Goal: Task Accomplishment & Management: Use online tool/utility

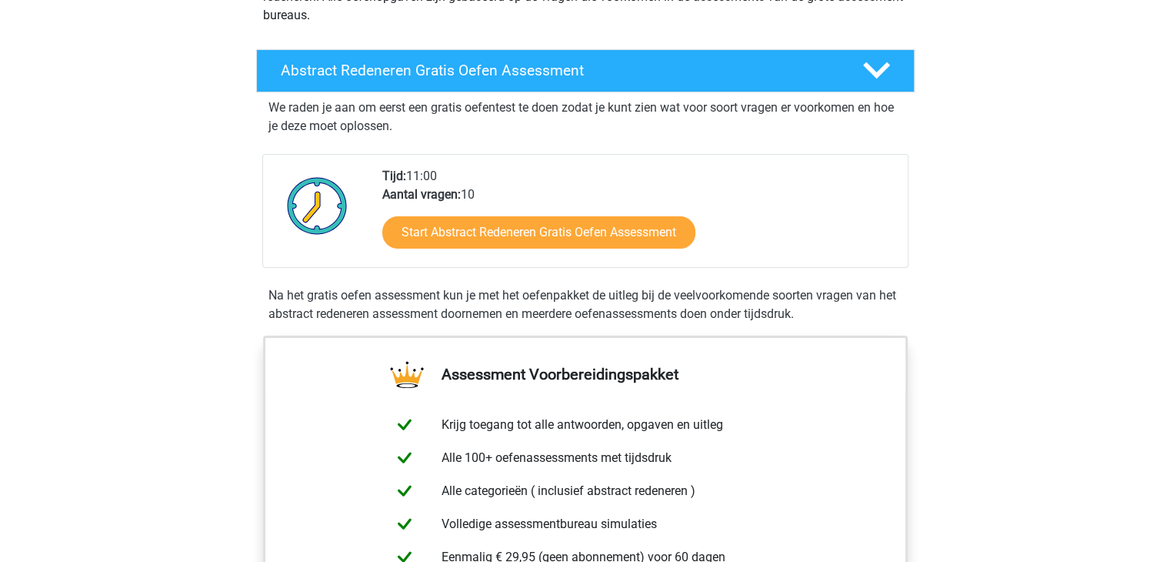
scroll to position [222, 0]
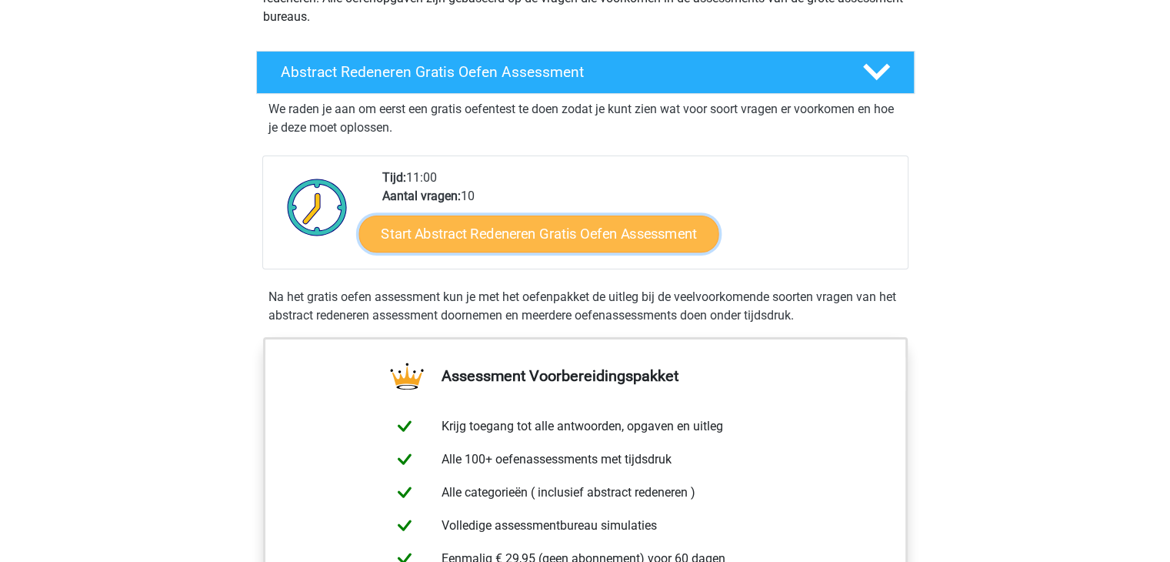
click at [479, 235] on link "Start Abstract Redeneren Gratis Oefen Assessment" at bounding box center [538, 233] width 360 height 37
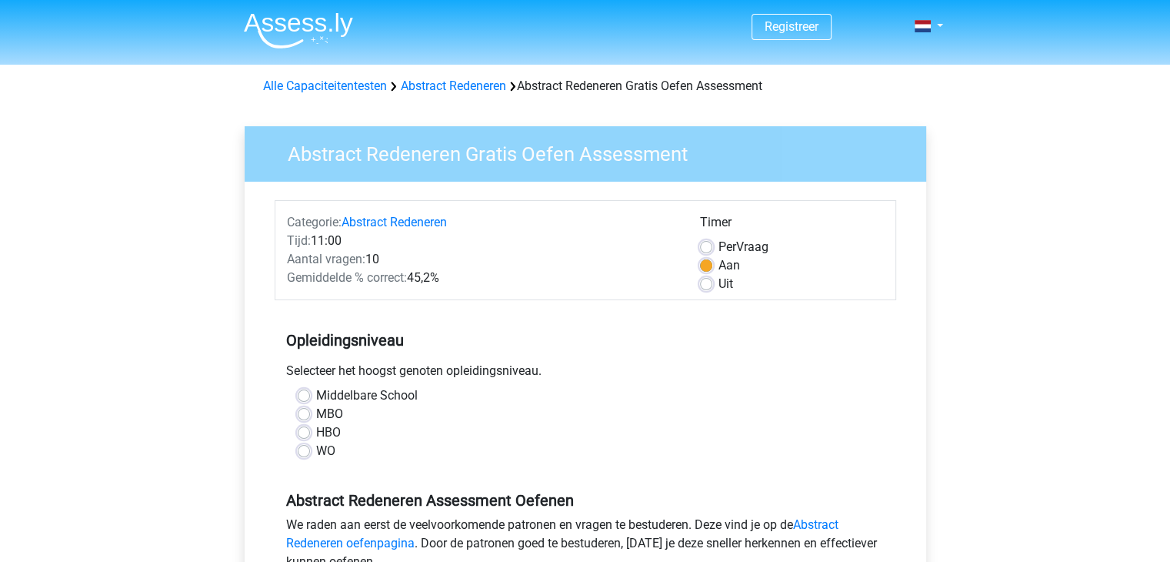
click at [316, 396] on label "Middelbare School" at bounding box center [367, 395] width 102 height 18
click at [298, 396] on input "Middelbare School" at bounding box center [304, 393] width 12 height 15
radio input "true"
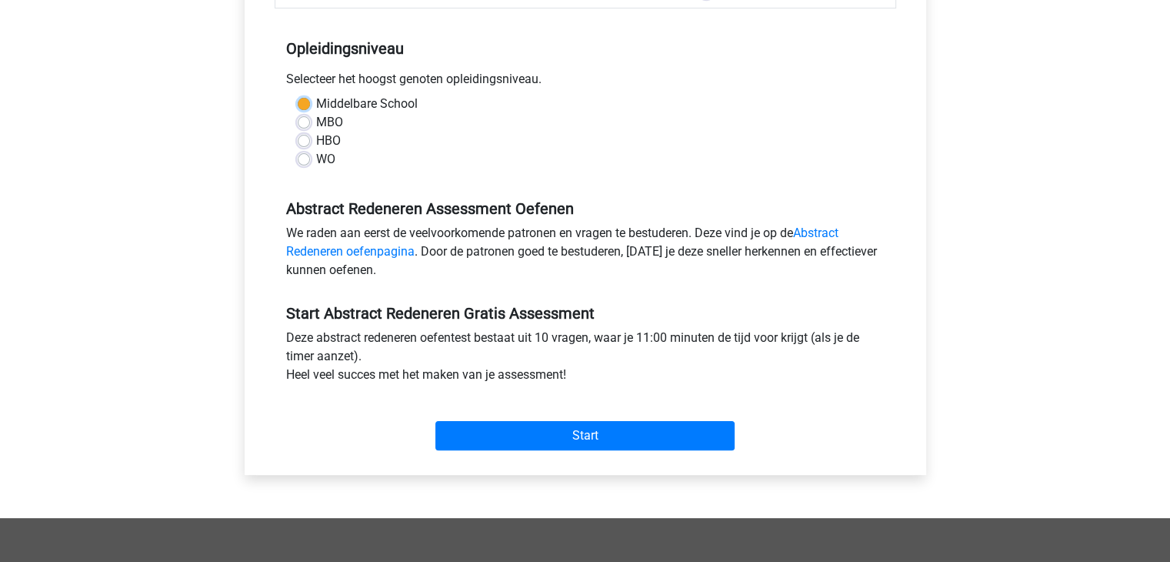
scroll to position [292, 0]
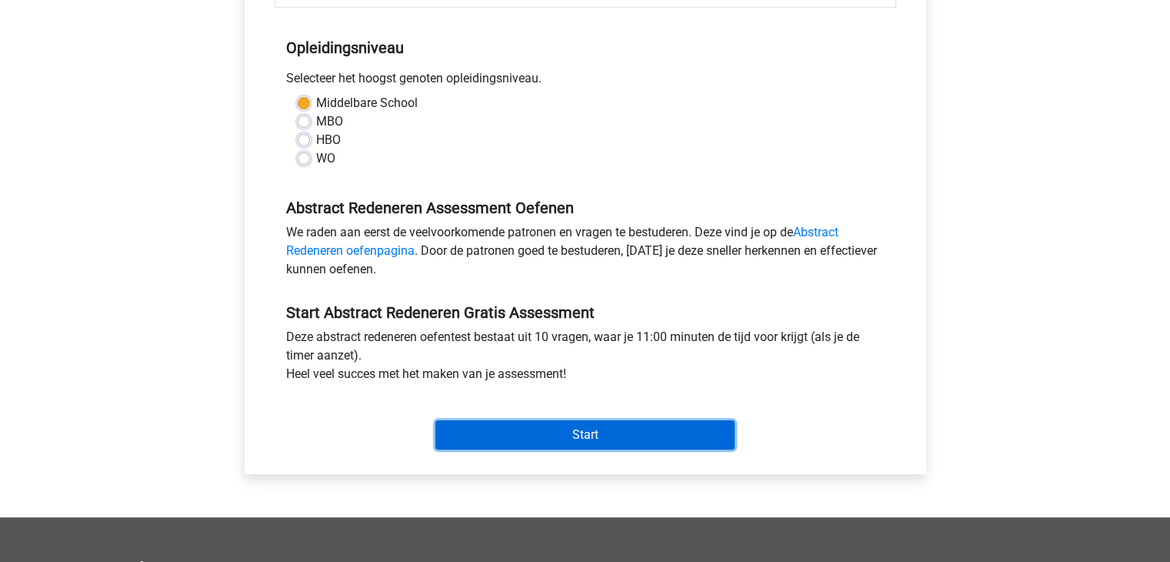
click at [488, 435] on input "Start" at bounding box center [584, 434] width 299 height 29
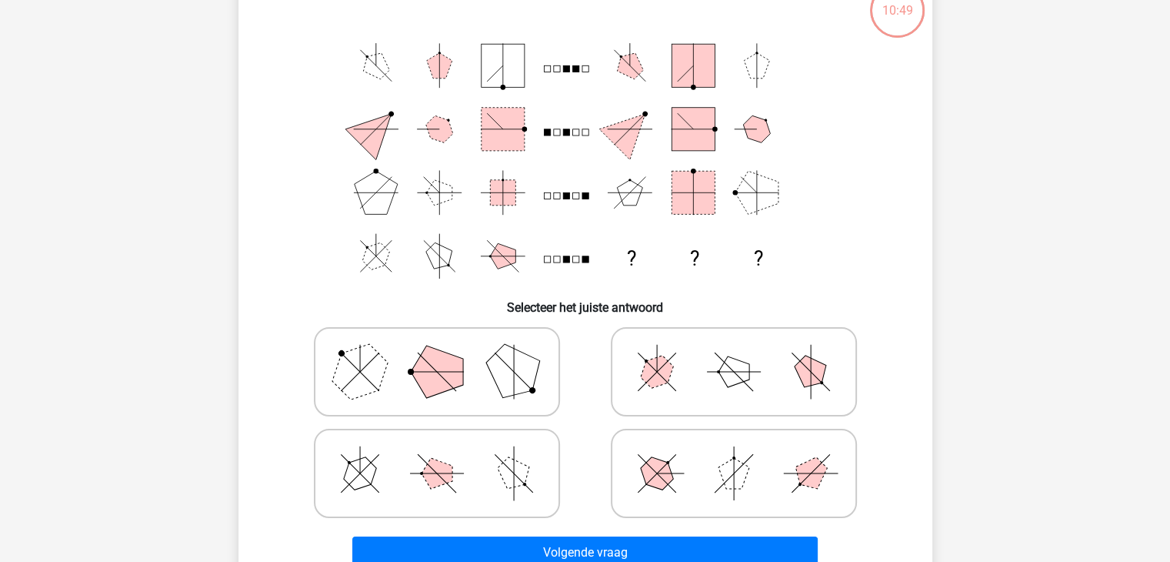
scroll to position [104, 0]
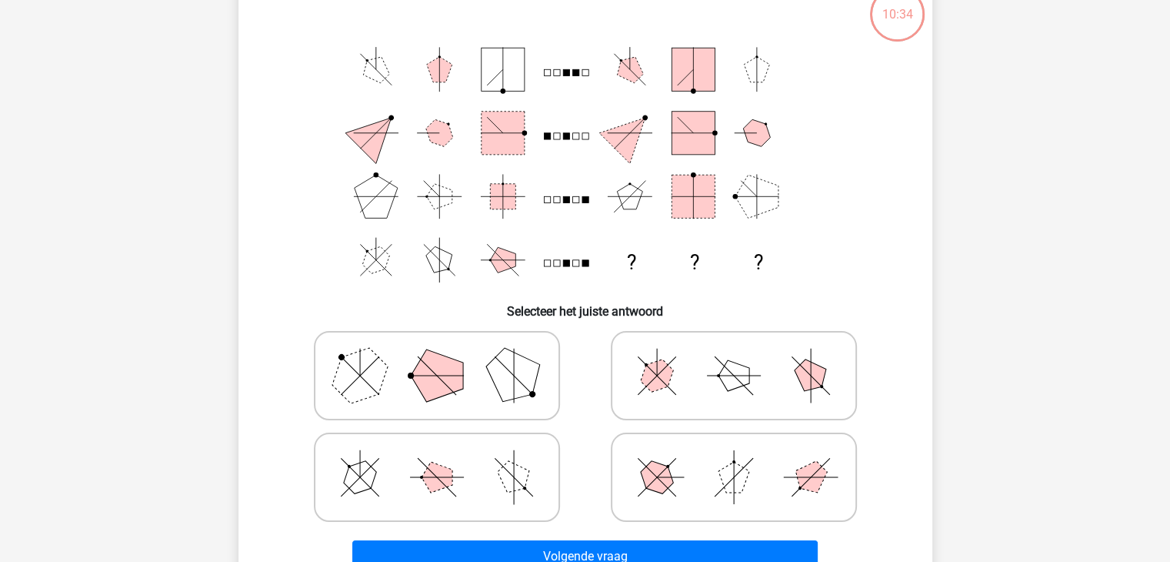
click at [808, 383] on polygon at bounding box center [810, 376] width 44 height 44
click at [744, 356] on input "radio" at bounding box center [739, 351] width 10 height 10
radio input "true"
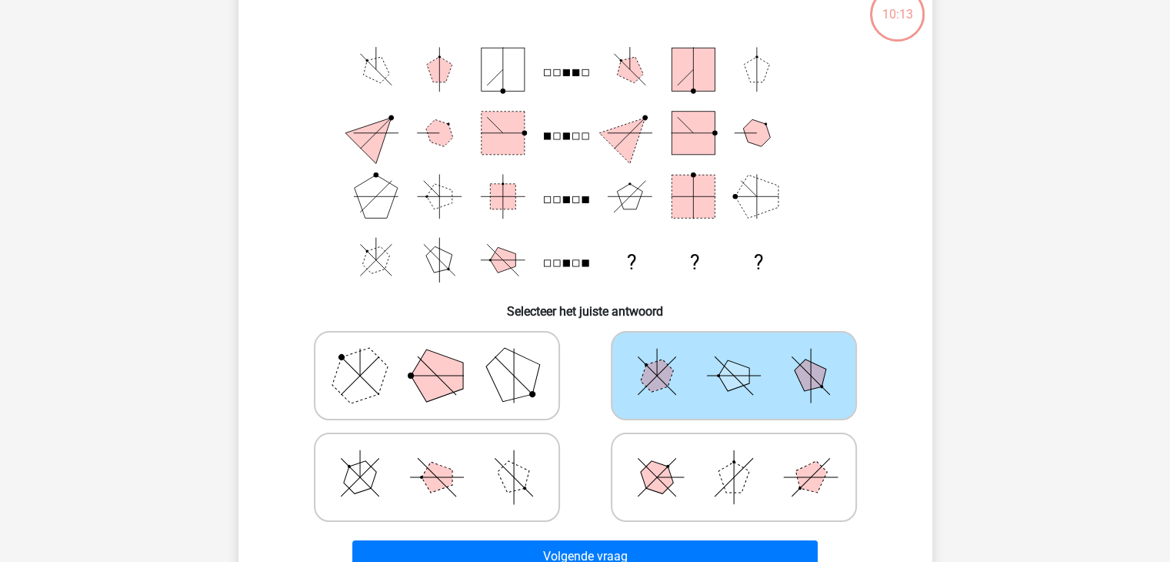
click at [518, 458] on icon at bounding box center [437, 476] width 231 height 77
click at [447, 458] on input "radio" at bounding box center [442, 453] width 10 height 10
radio input "true"
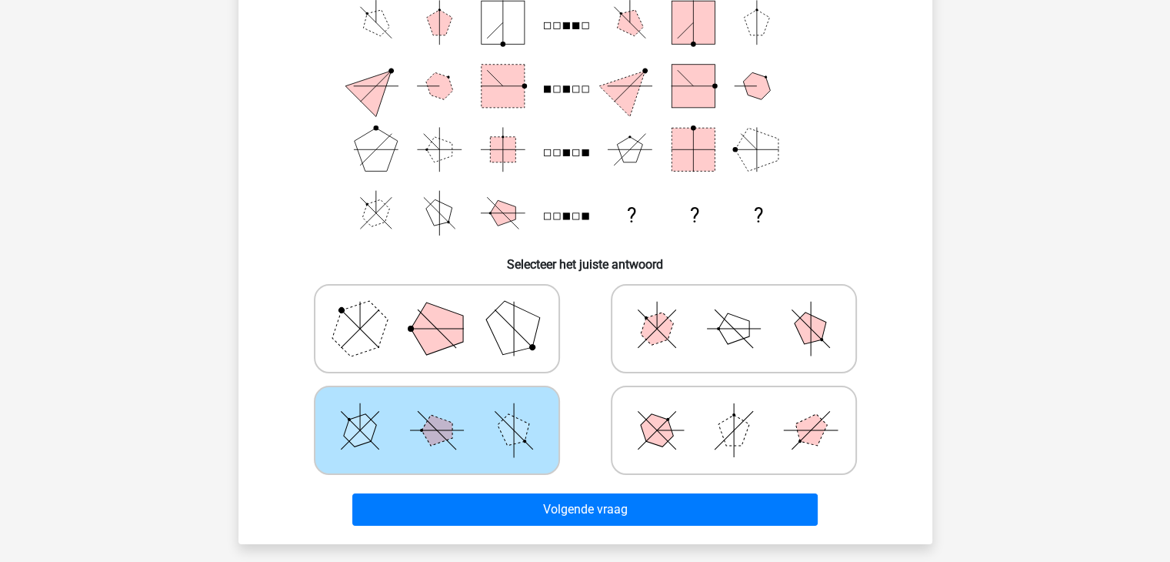
scroll to position [151, 0]
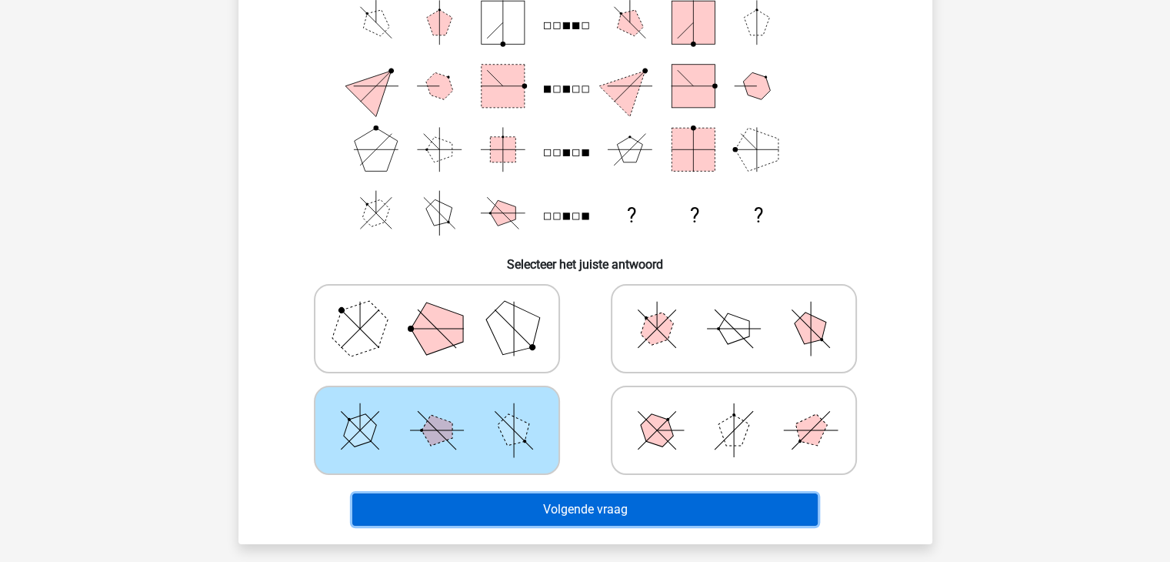
click at [625, 505] on button "Volgende vraag" at bounding box center [584, 509] width 465 height 32
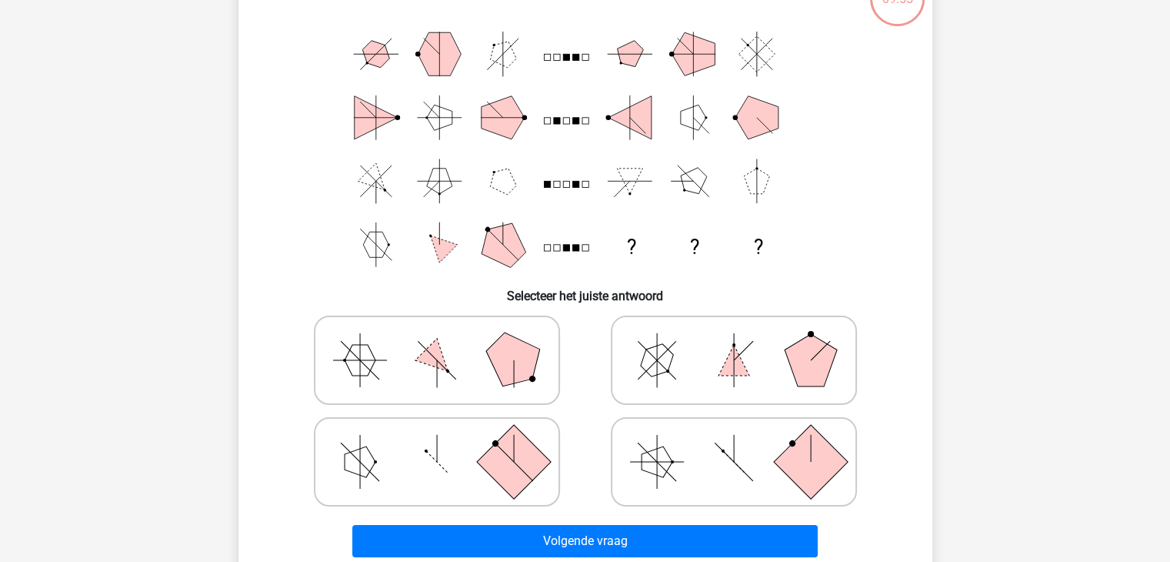
scroll to position [120, 0]
click at [637, 458] on icon at bounding box center [733, 460] width 231 height 77
click at [734, 442] on input "radio" at bounding box center [739, 437] width 10 height 10
radio input "true"
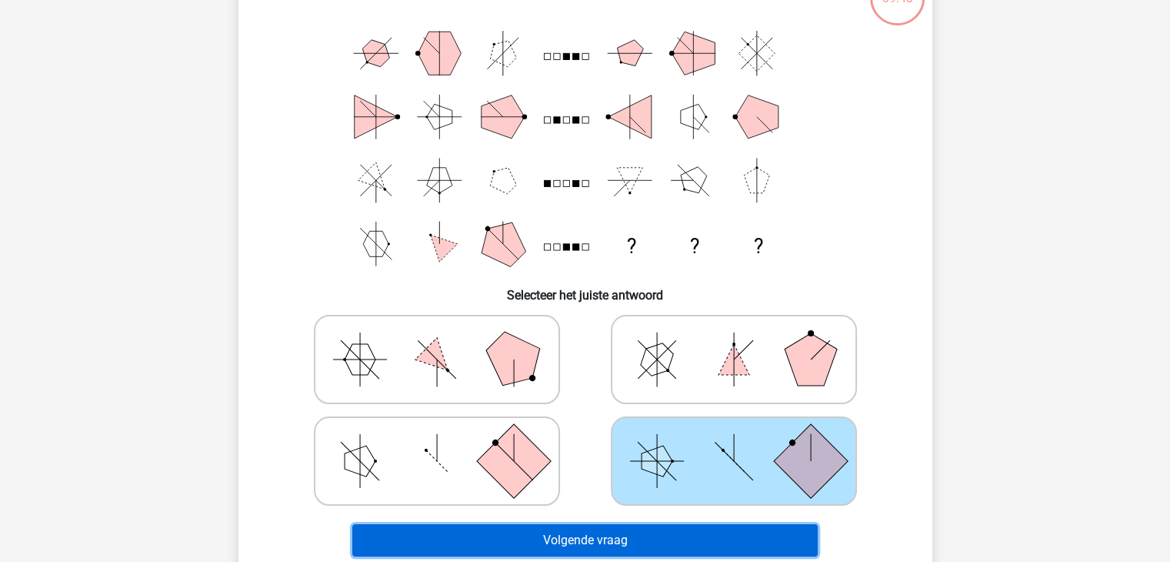
click at [622, 529] on button "Volgende vraag" at bounding box center [584, 540] width 465 height 32
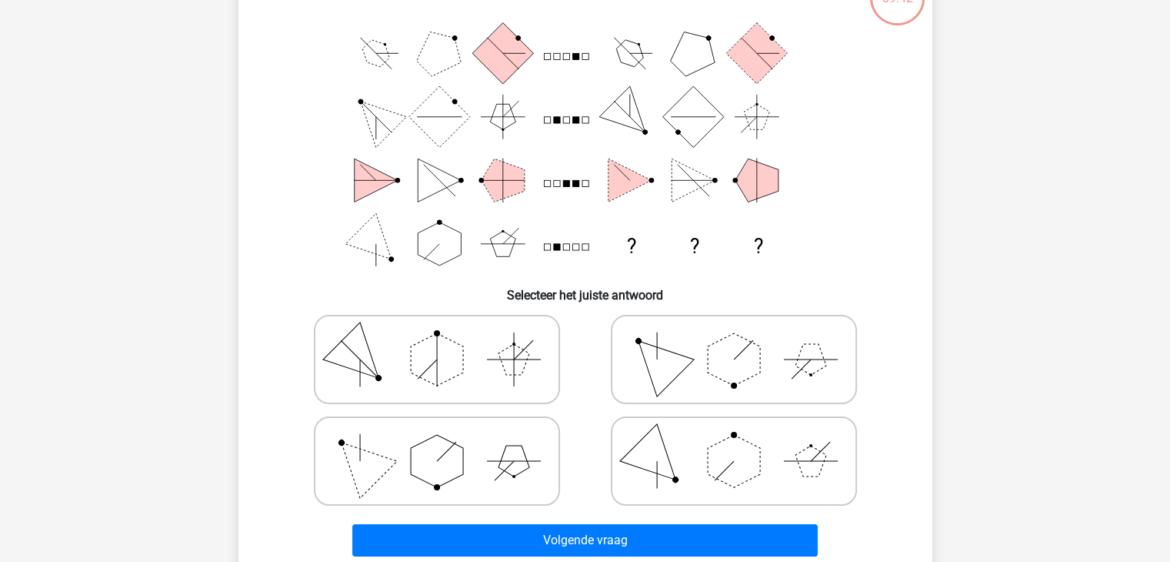
scroll to position [71, 0]
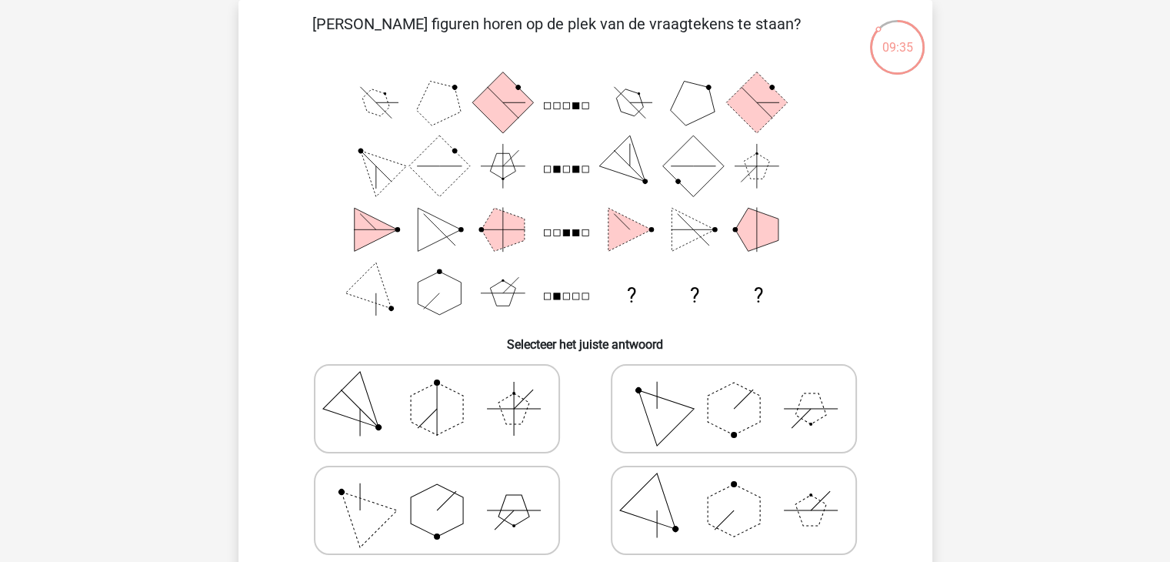
click at [622, 529] on icon at bounding box center [733, 510] width 231 height 77
click at [734, 491] on input "radio" at bounding box center [739, 486] width 10 height 10
radio input "true"
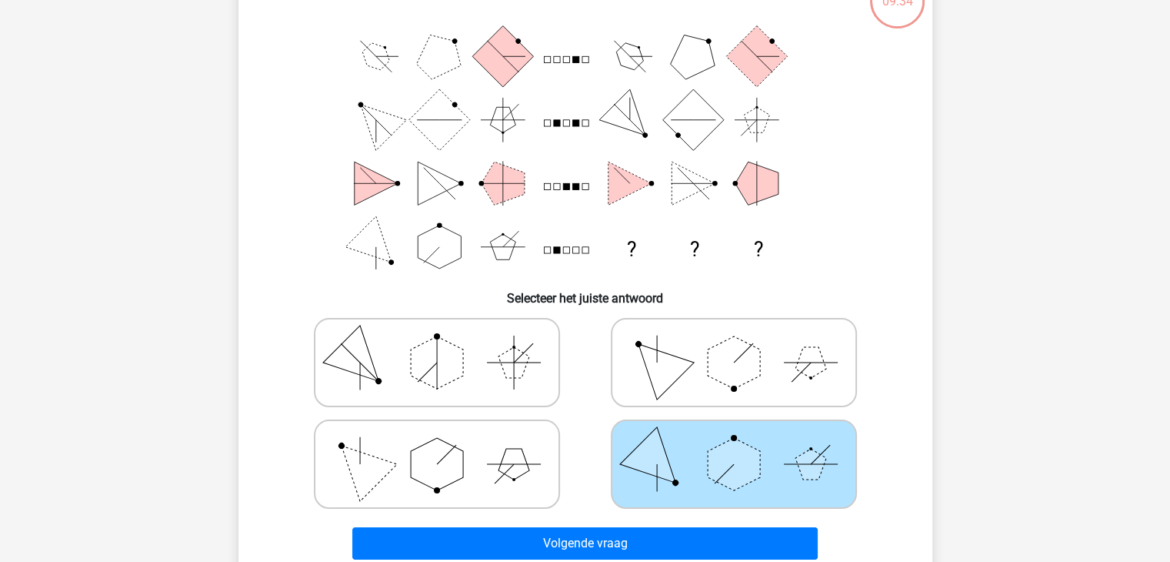
scroll to position [122, 0]
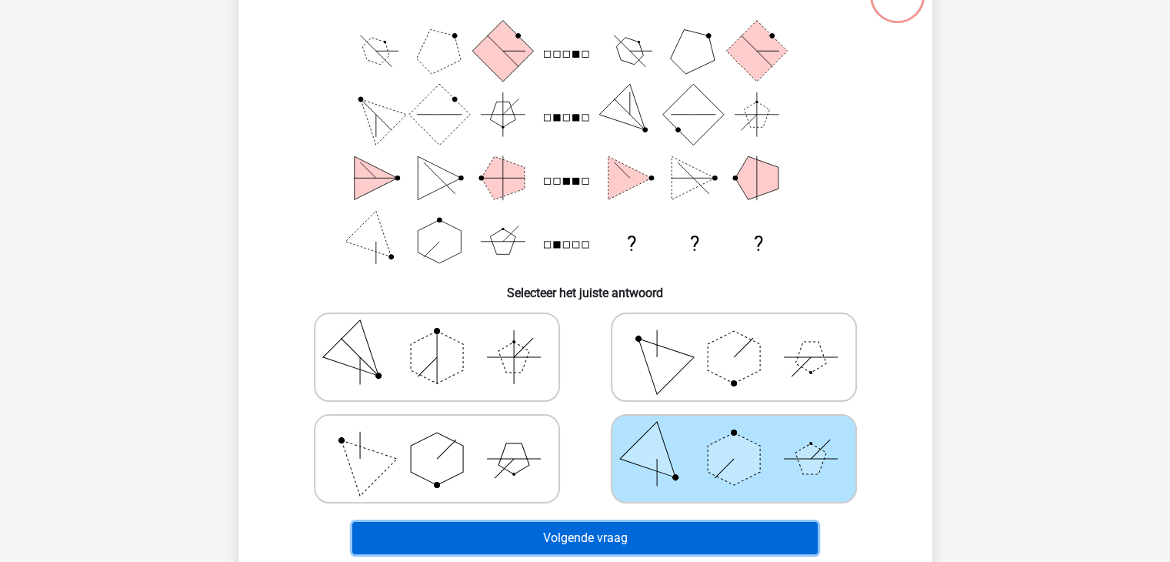
click at [633, 533] on button "Volgende vraag" at bounding box center [584, 538] width 465 height 32
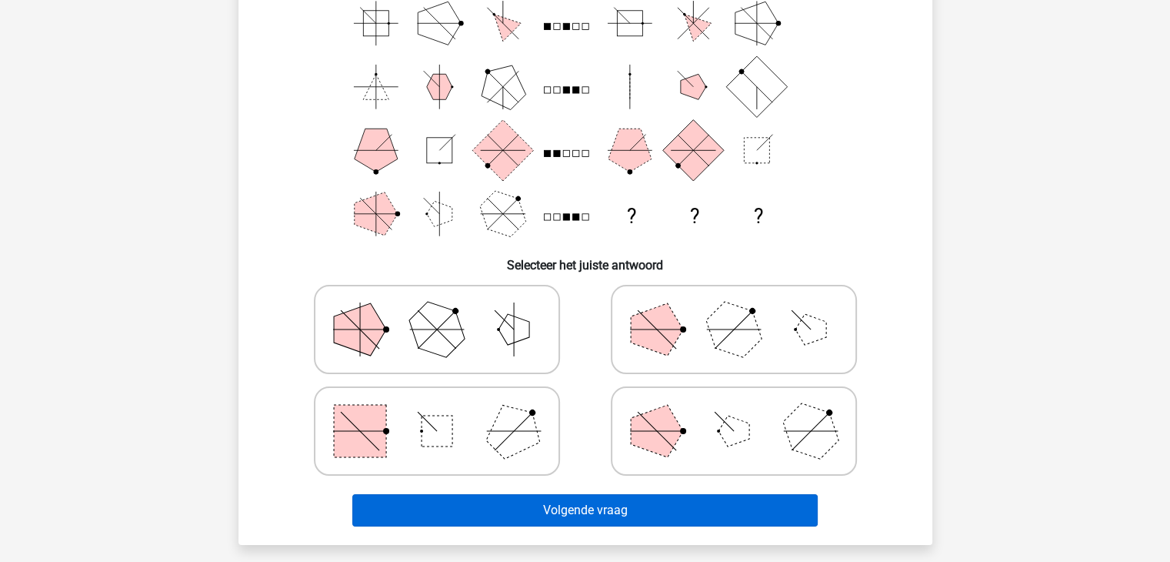
scroll to position [148, 0]
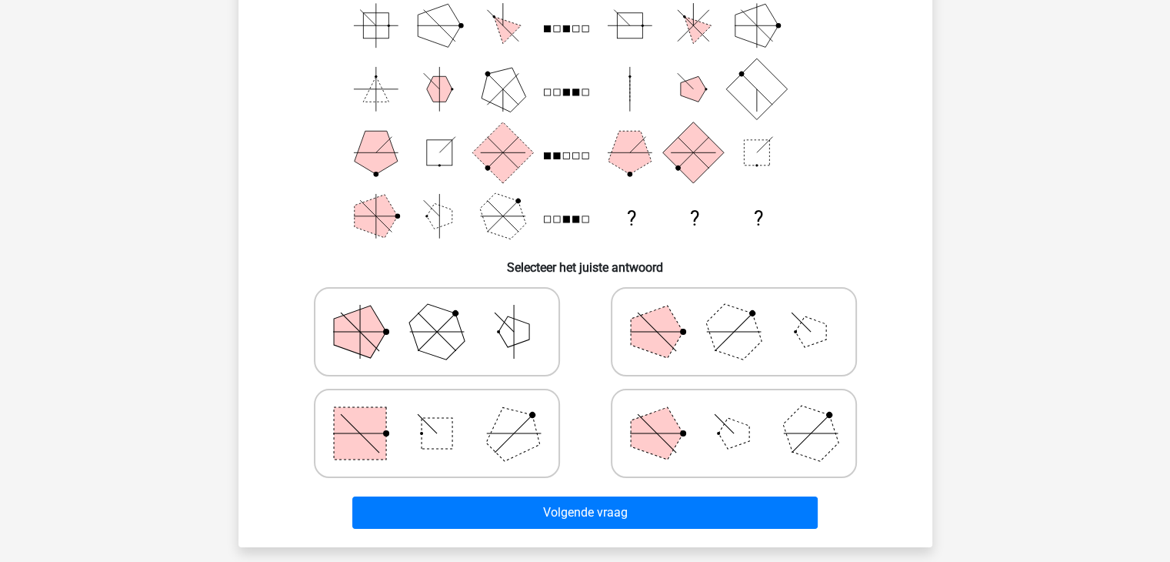
click at [442, 449] on icon at bounding box center [437, 433] width 231 height 77
click at [442, 414] on input "radio" at bounding box center [442, 409] width 10 height 10
radio input "true"
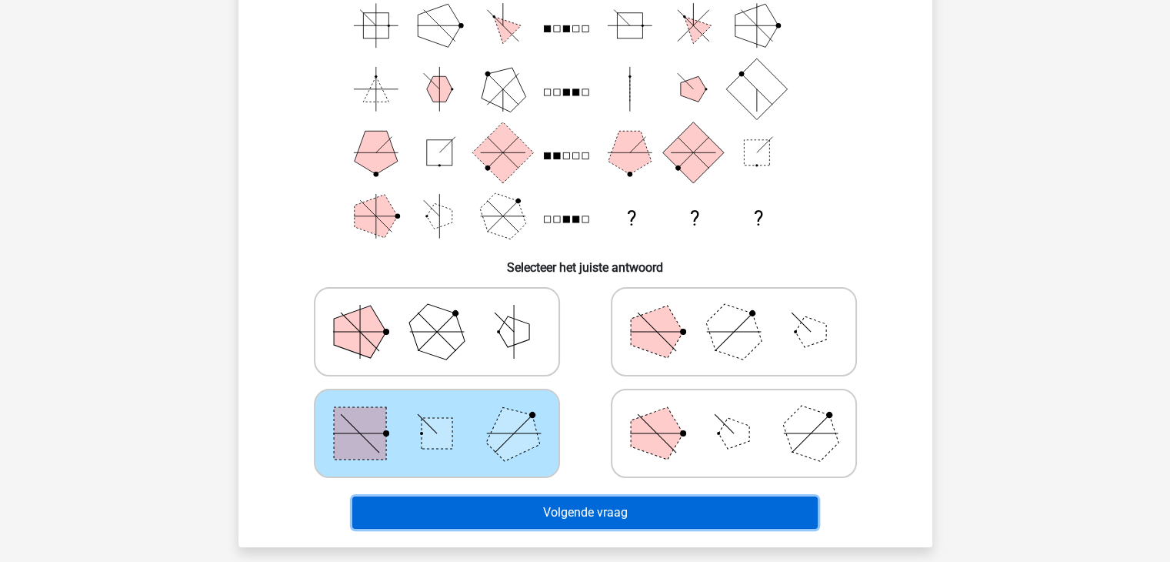
click at [520, 498] on button "Volgende vraag" at bounding box center [584, 512] width 465 height 32
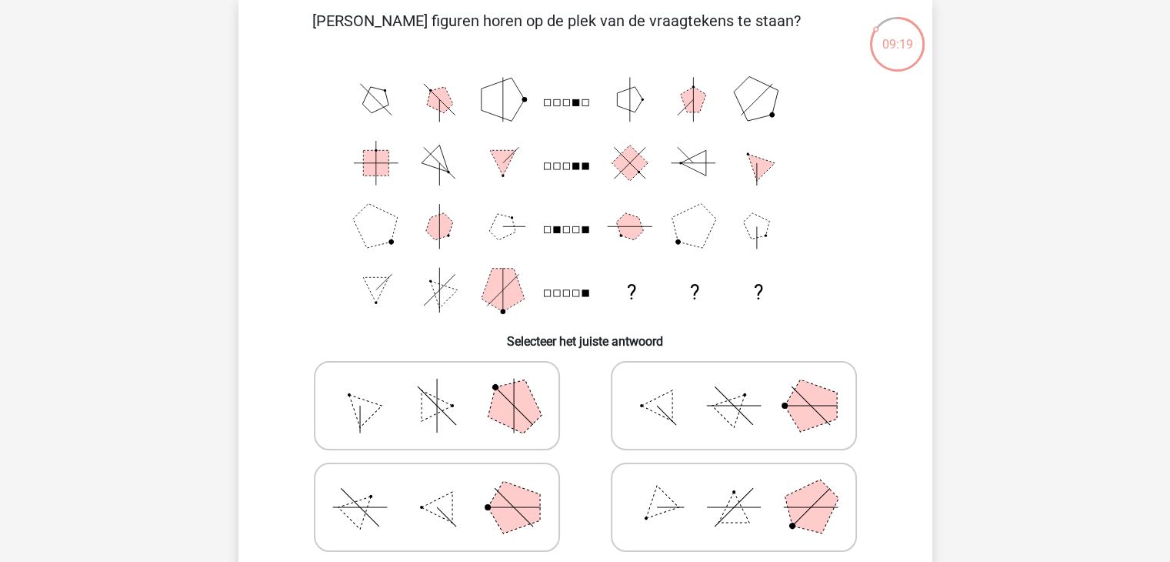
scroll to position [73, 0]
click at [425, 422] on icon at bounding box center [437, 406] width 231 height 77
click at [437, 387] on input "radio" at bounding box center [442, 382] width 10 height 10
radio input "true"
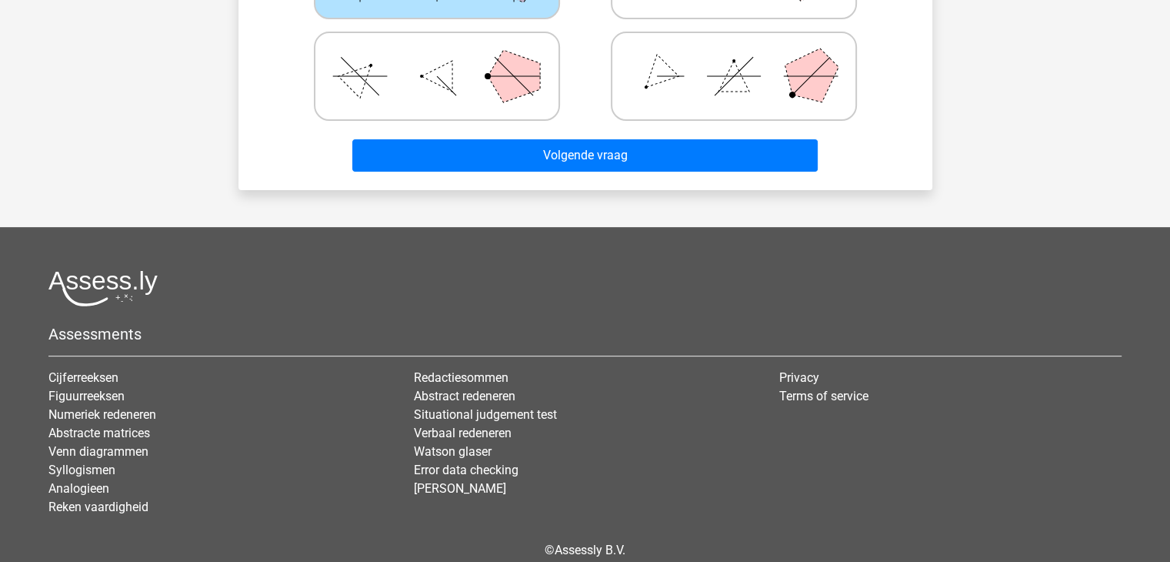
scroll to position [504, 0]
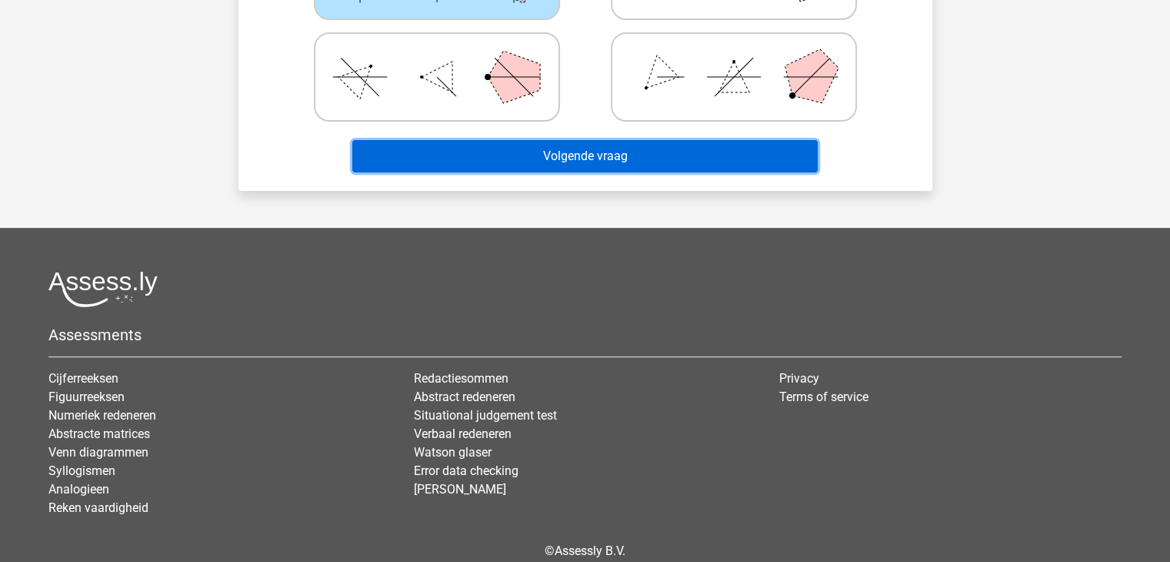
click at [544, 164] on button "Volgende vraag" at bounding box center [584, 156] width 465 height 32
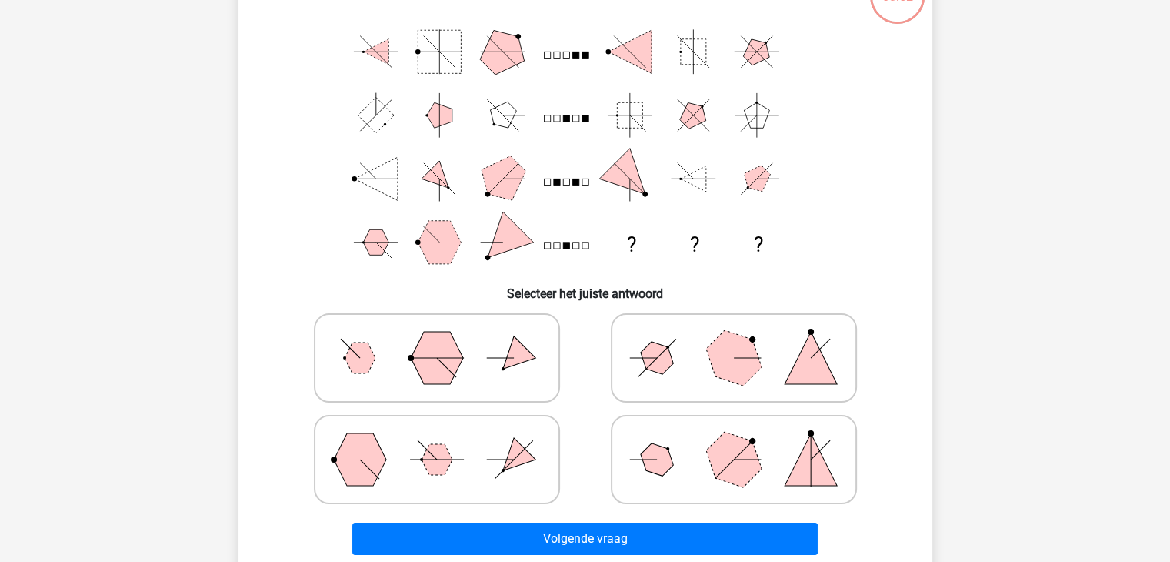
scroll to position [71, 0]
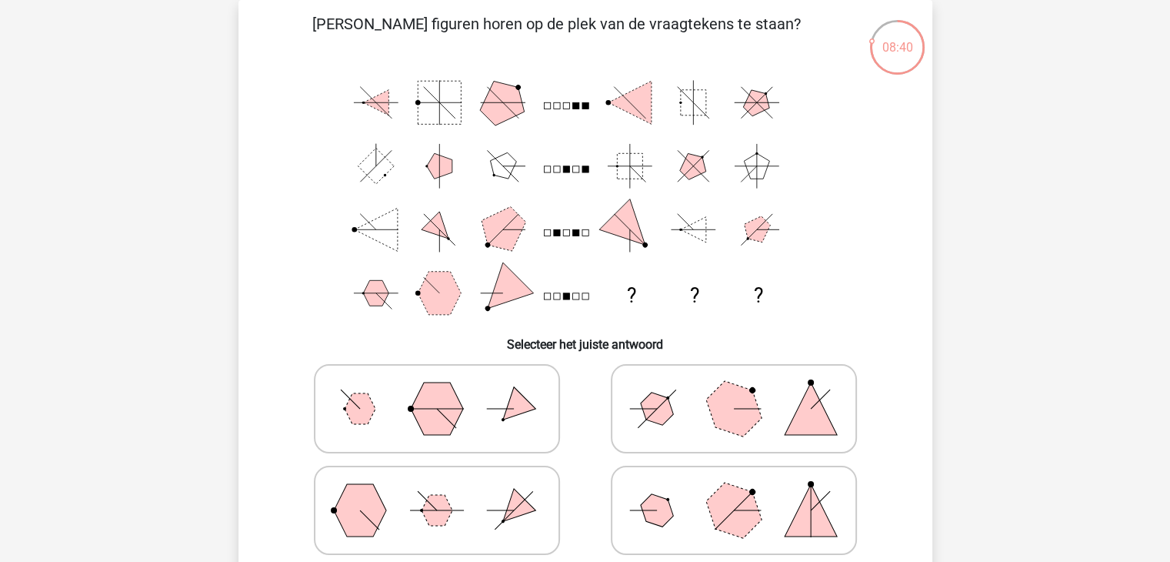
click at [458, 512] on icon at bounding box center [437, 510] width 231 height 77
click at [447, 491] on input "radio" at bounding box center [442, 486] width 10 height 10
radio input "true"
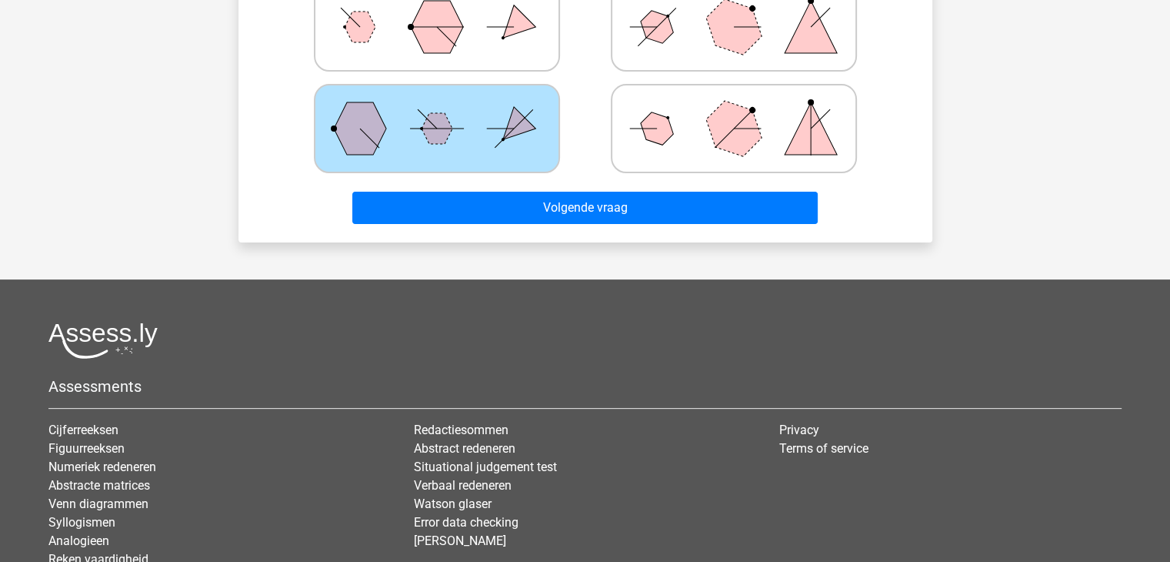
scroll to position [450, 0]
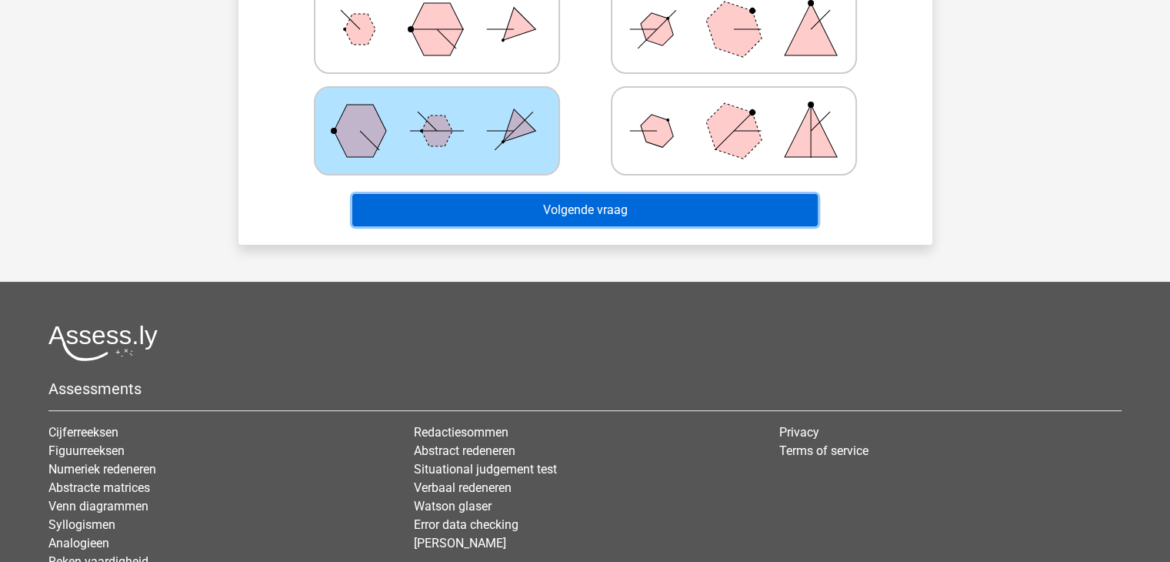
click at [564, 210] on button "Volgende vraag" at bounding box center [584, 210] width 465 height 32
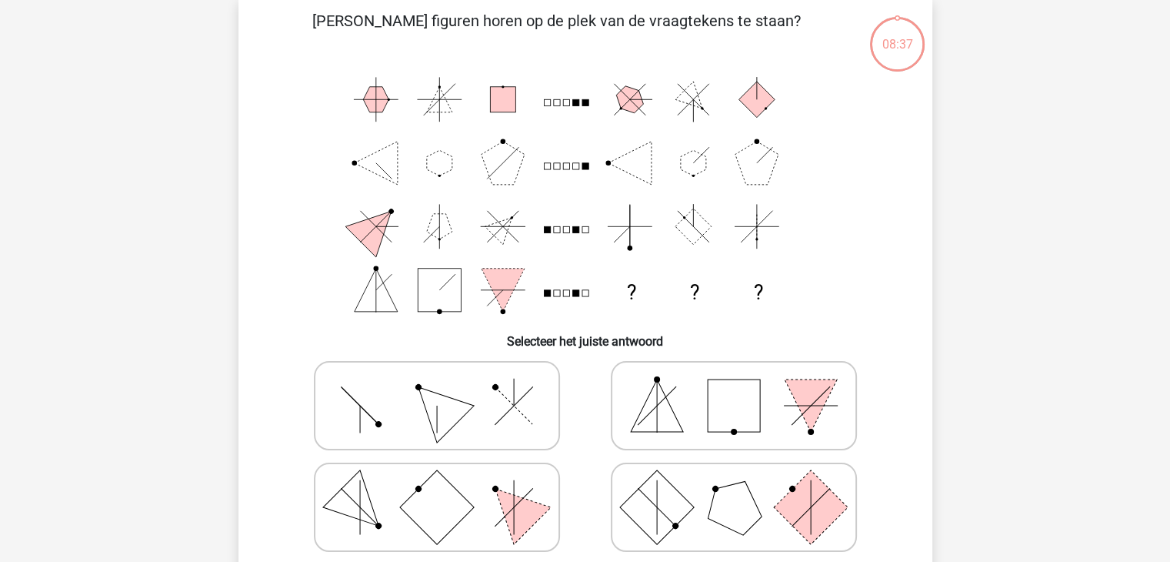
scroll to position [71, 0]
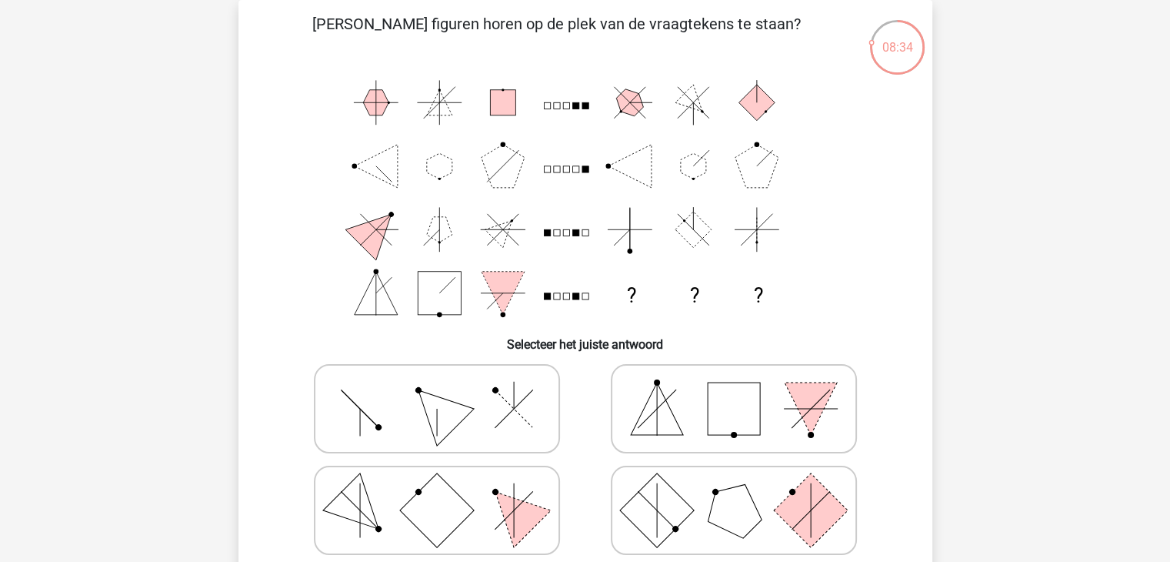
click at [483, 392] on icon at bounding box center [437, 408] width 231 height 77
click at [447, 389] on input "radio" at bounding box center [442, 384] width 10 height 10
radio input "true"
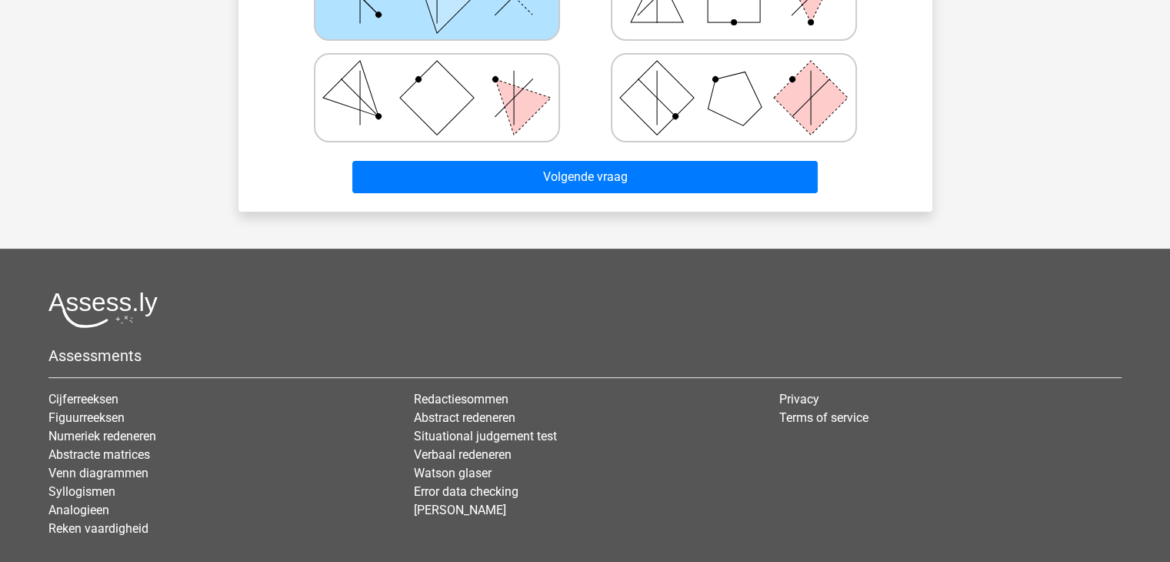
scroll to position [485, 0]
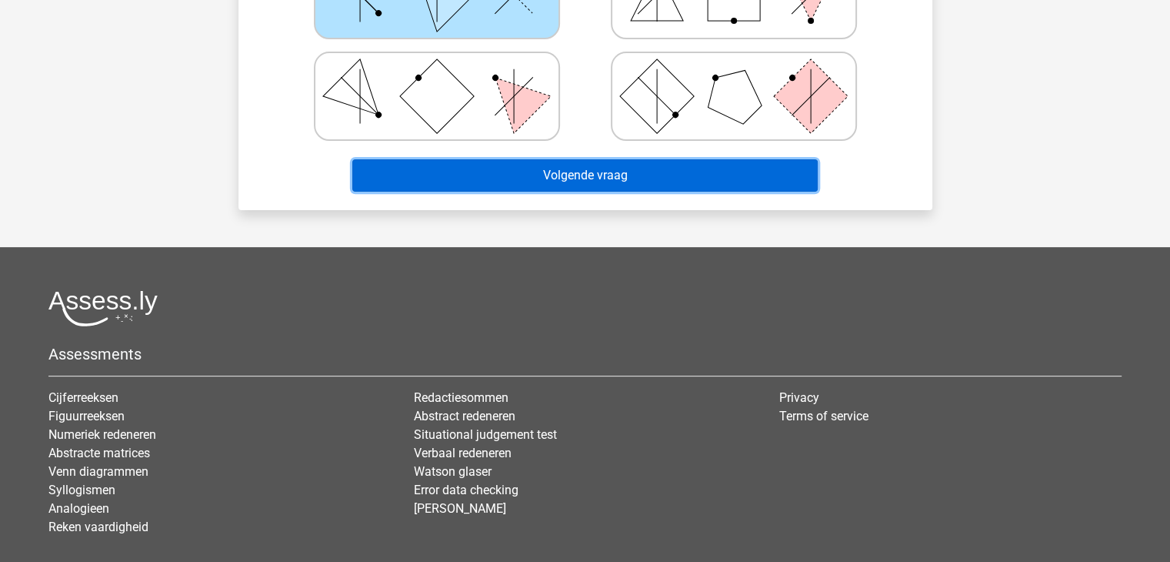
click at [534, 178] on button "Volgende vraag" at bounding box center [584, 175] width 465 height 32
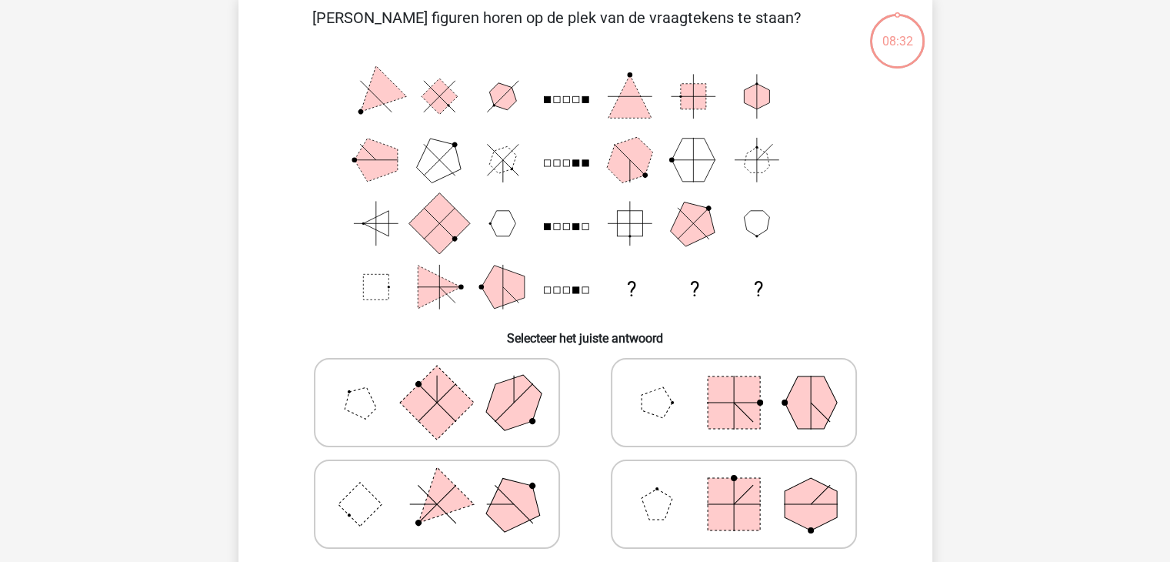
scroll to position [71, 0]
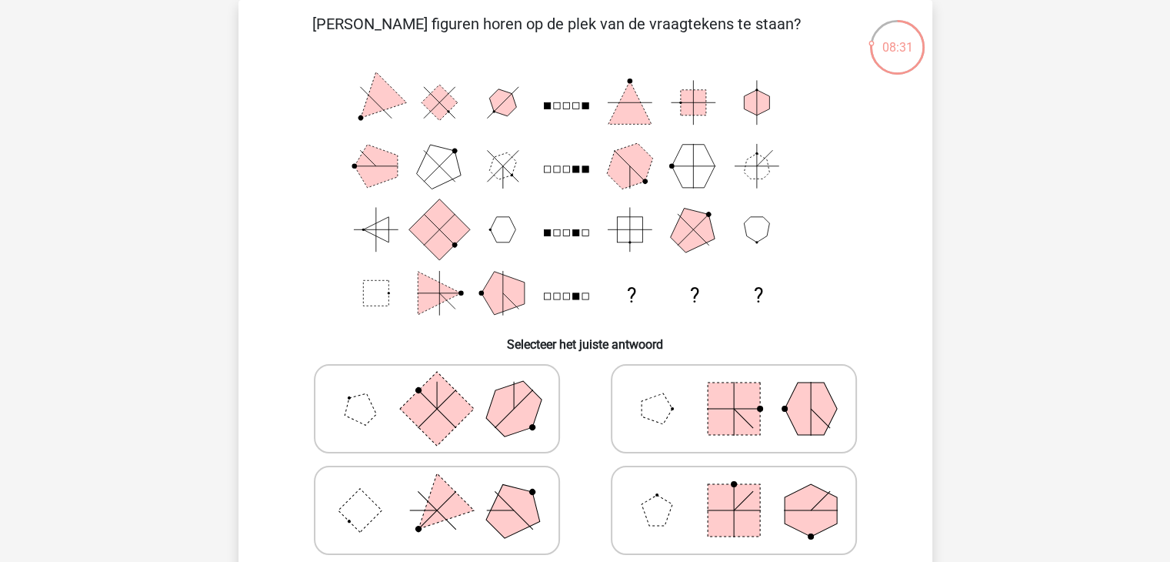
click at [498, 416] on polygon at bounding box center [513, 409] width 74 height 74
click at [447, 389] on input "radio" at bounding box center [442, 384] width 10 height 10
radio input "true"
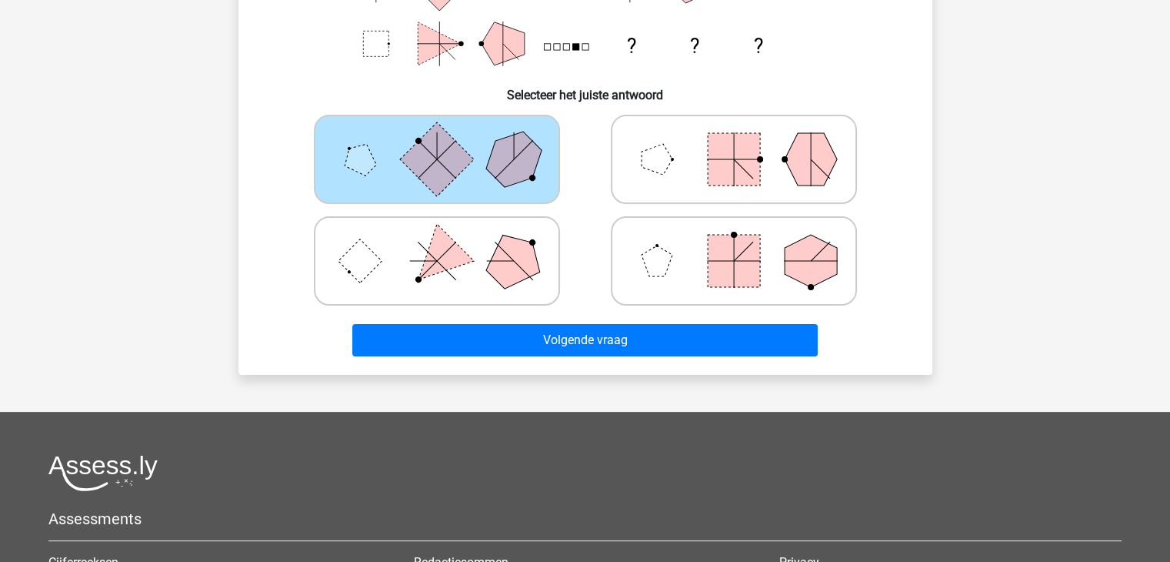
scroll to position [319, 0]
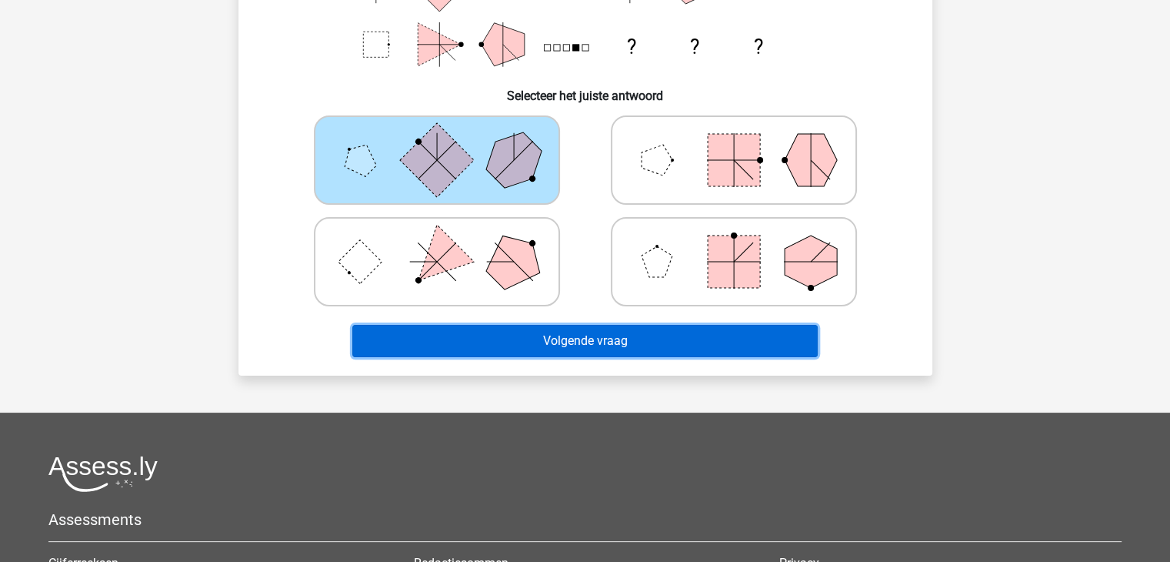
click at [565, 341] on button "Volgende vraag" at bounding box center [584, 341] width 465 height 32
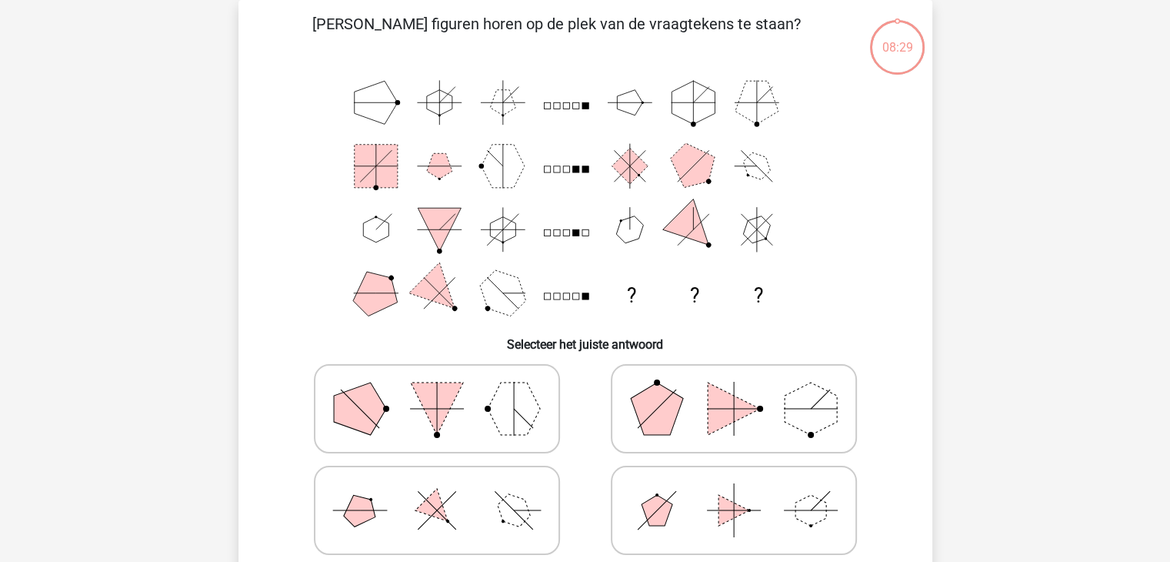
scroll to position [71, 0]
click at [665, 404] on polygon at bounding box center [657, 408] width 52 height 52
click at [734, 389] on input "radio" at bounding box center [739, 384] width 10 height 10
radio input "true"
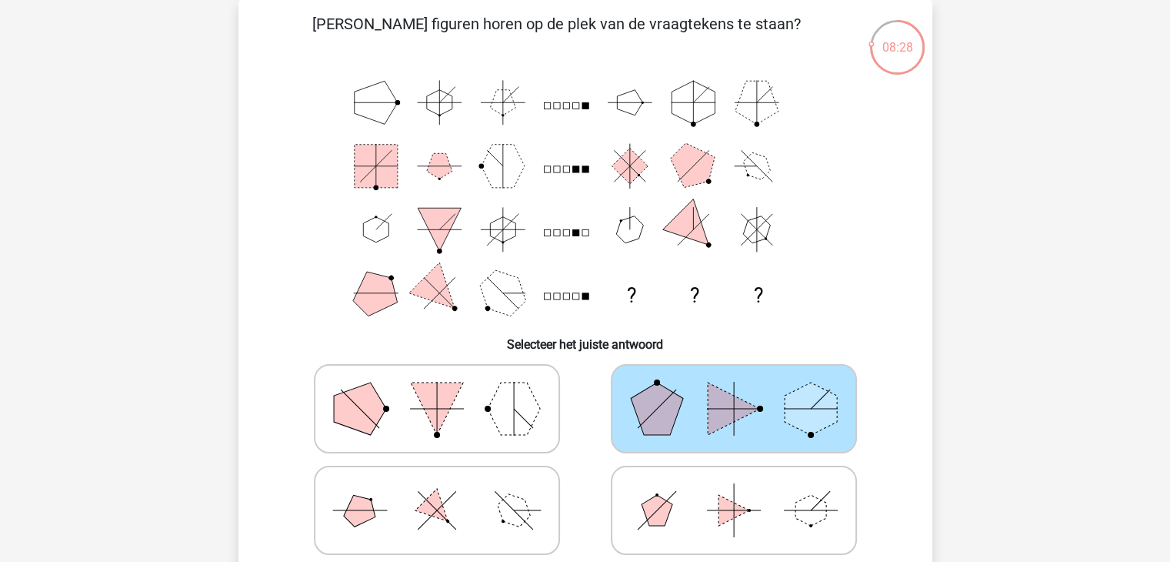
scroll to position [385, 0]
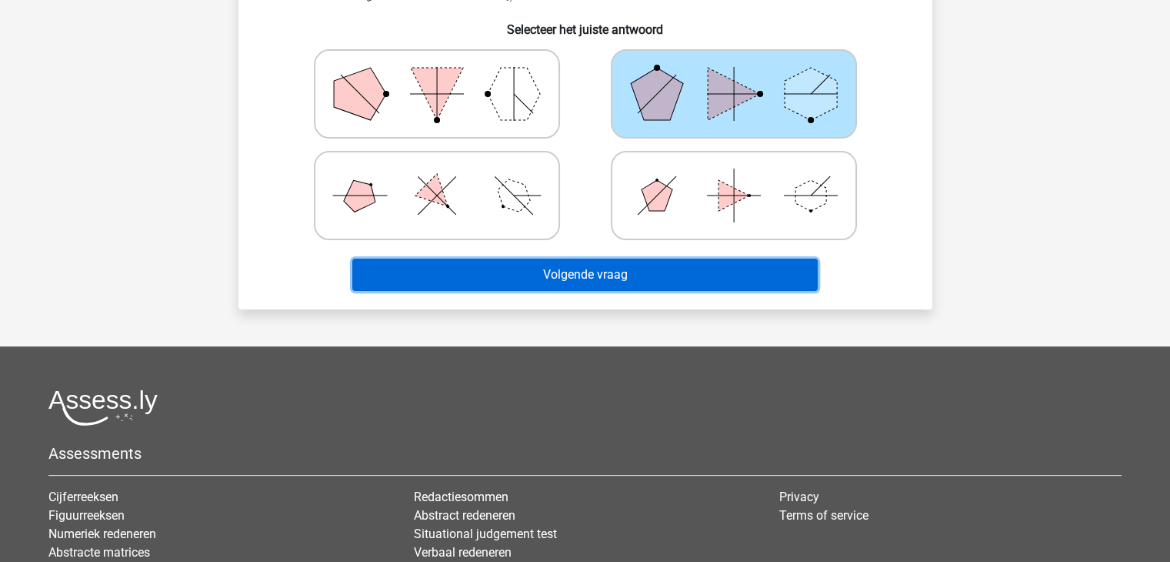
click at [644, 262] on button "Volgende vraag" at bounding box center [584, 274] width 465 height 32
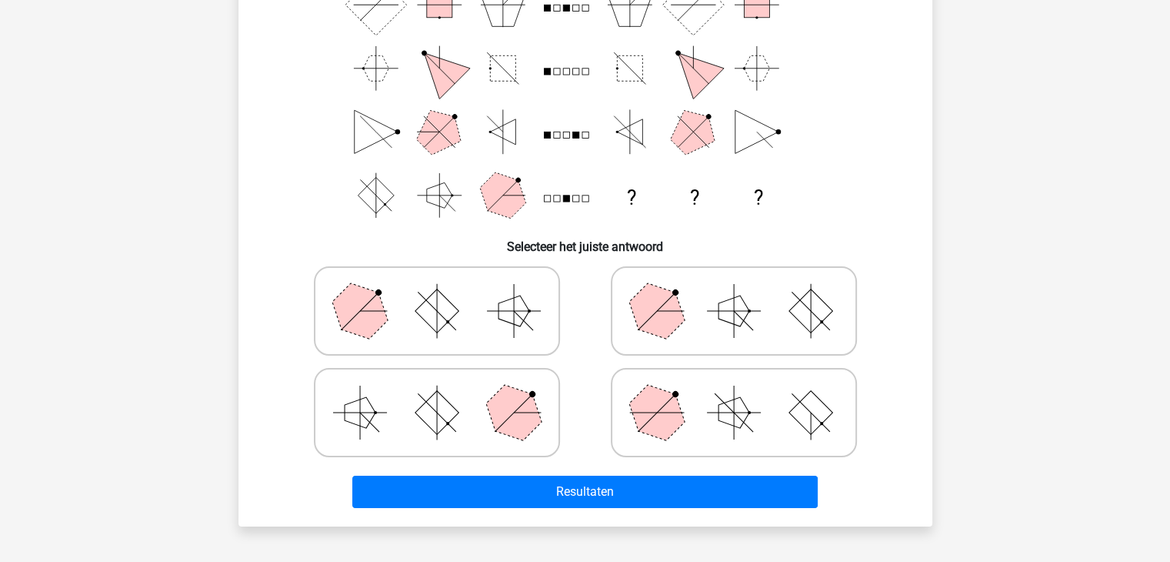
scroll to position [168, 0]
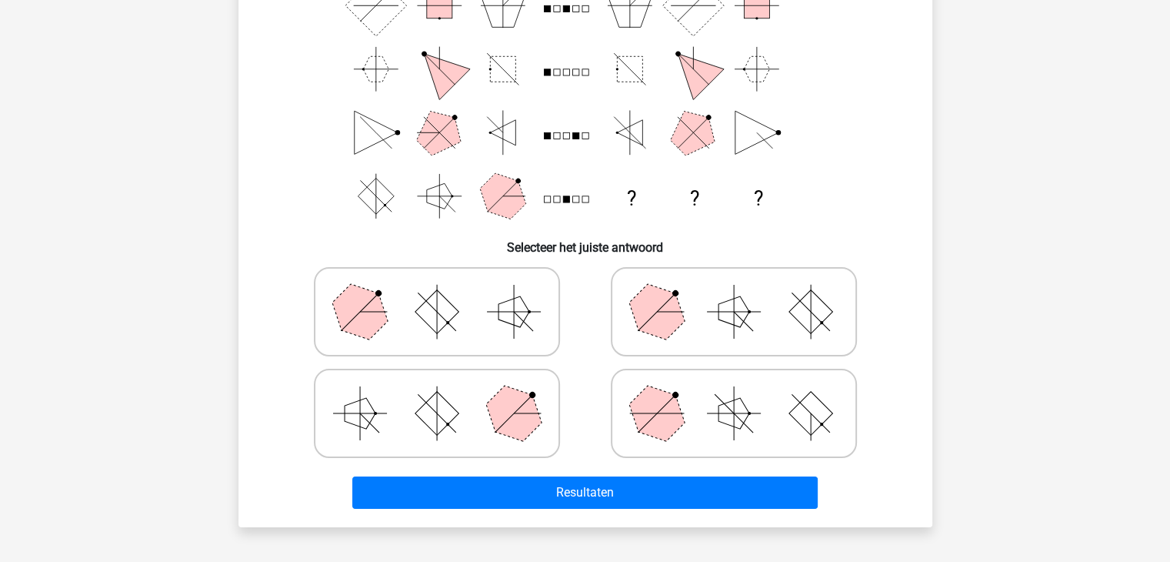
click at [662, 388] on icon at bounding box center [733, 413] width 231 height 77
click at [734, 388] on input "radio" at bounding box center [739, 389] width 10 height 10
radio input "true"
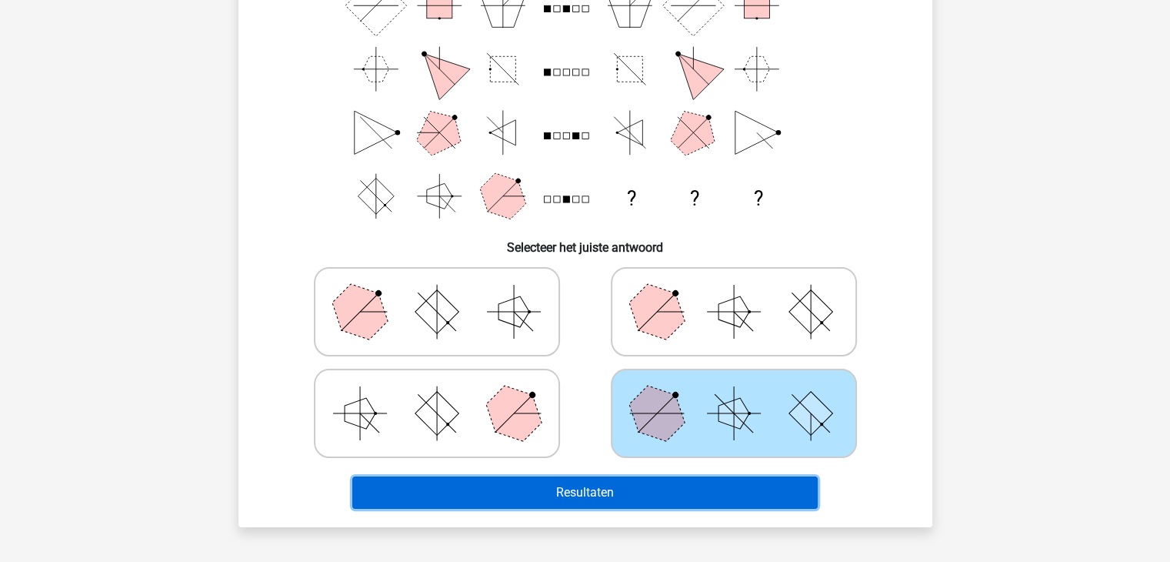
click at [643, 478] on button "Resultaten" at bounding box center [584, 492] width 465 height 32
